Goal: Task Accomplishment & Management: Manage account settings

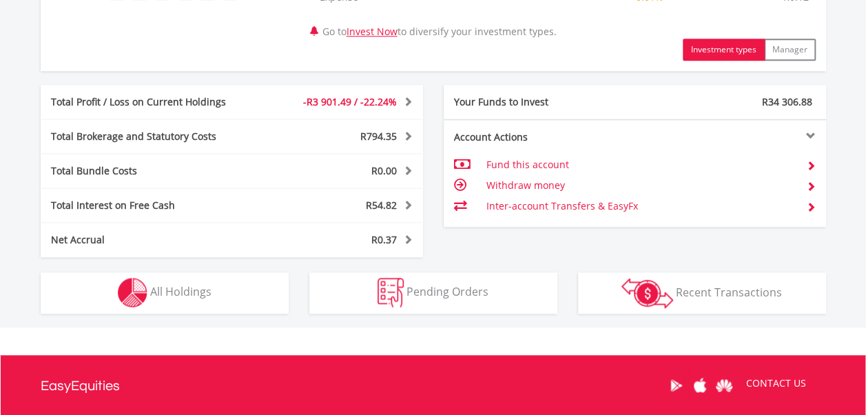
scroll to position [804, 0]
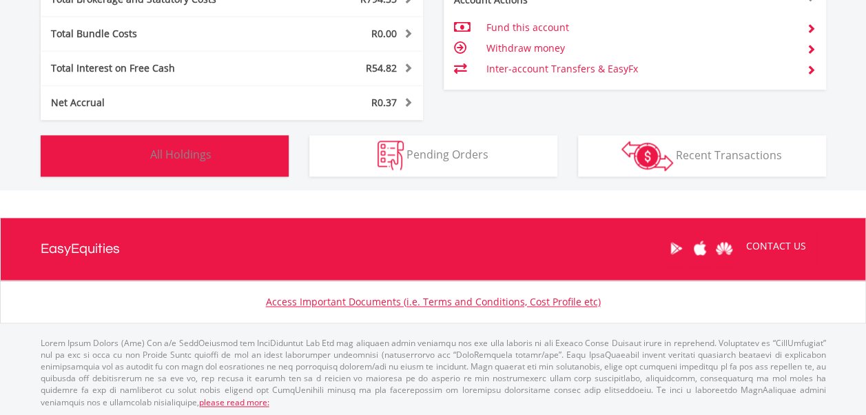
click at [164, 155] on span "All Holdings" at bounding box center [180, 154] width 61 height 15
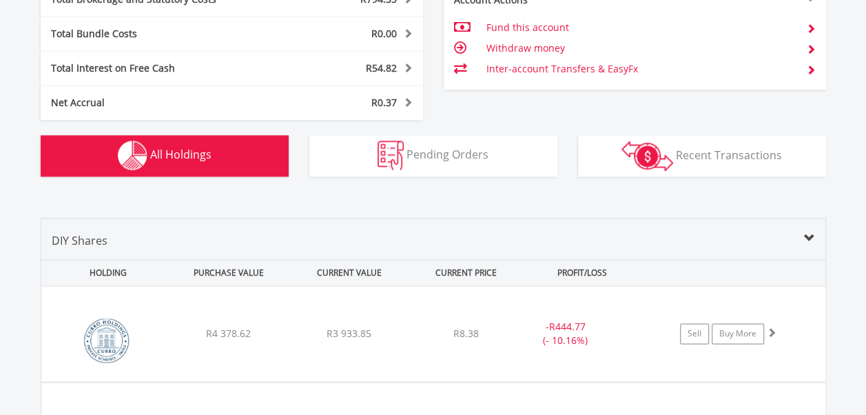
scroll to position [1021, 0]
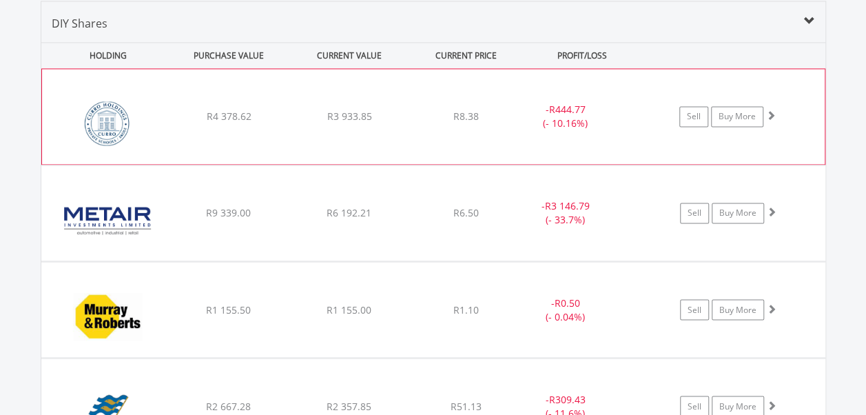
click at [769, 116] on span at bounding box center [771, 115] width 10 height 10
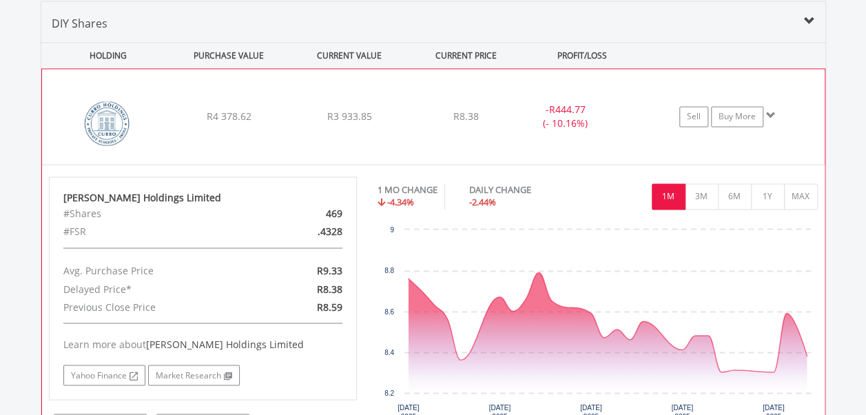
click at [769, 114] on span at bounding box center [771, 115] width 10 height 10
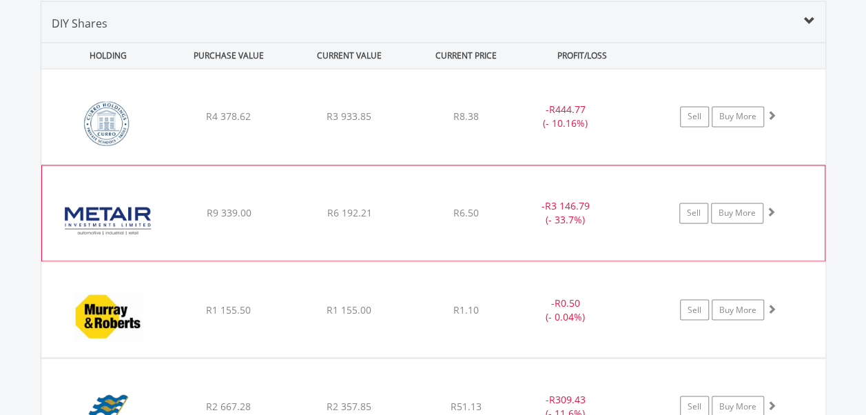
click at [772, 208] on span at bounding box center [771, 212] width 10 height 10
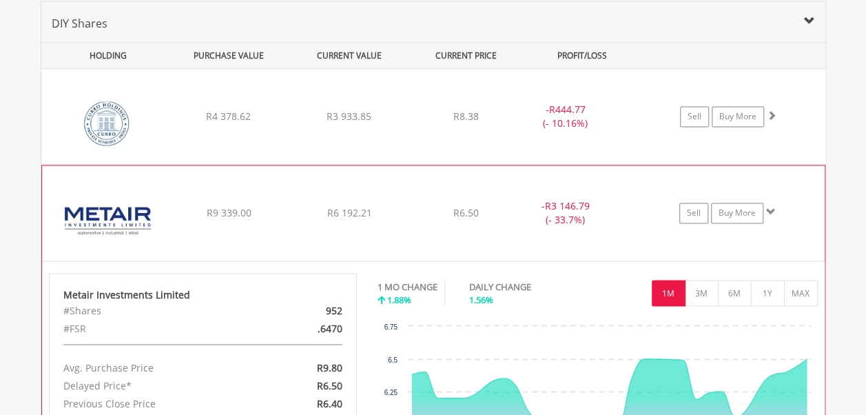
click at [772, 208] on span at bounding box center [771, 212] width 10 height 10
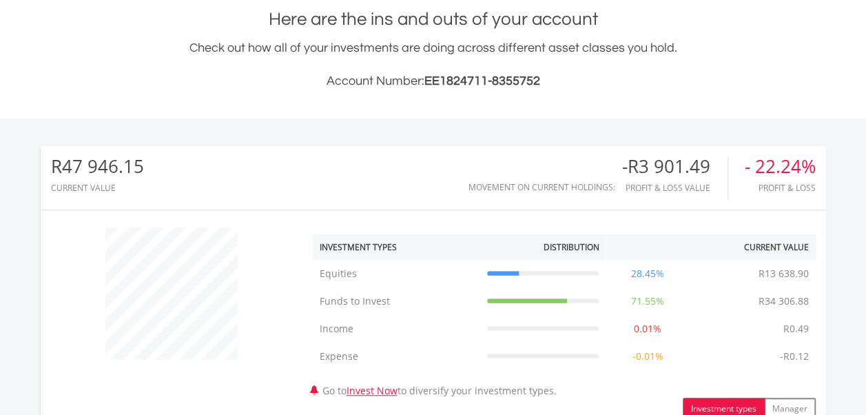
scroll to position [0, 0]
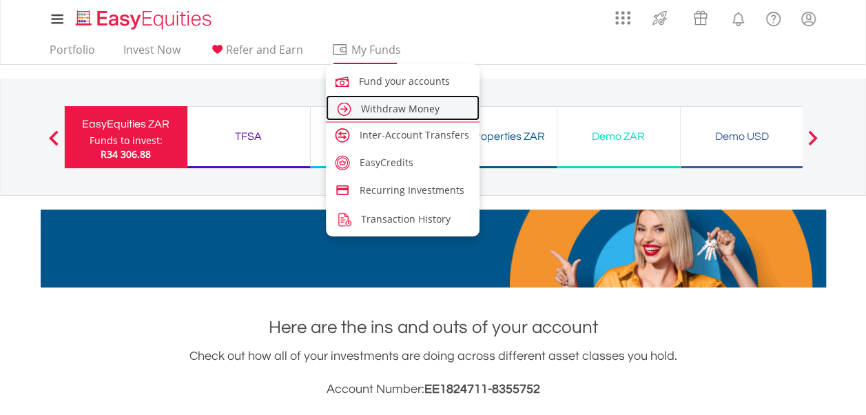
click at [375, 110] on span "Withdraw Money" at bounding box center [400, 108] width 79 height 13
